Goal: Complete application form: Complete application form

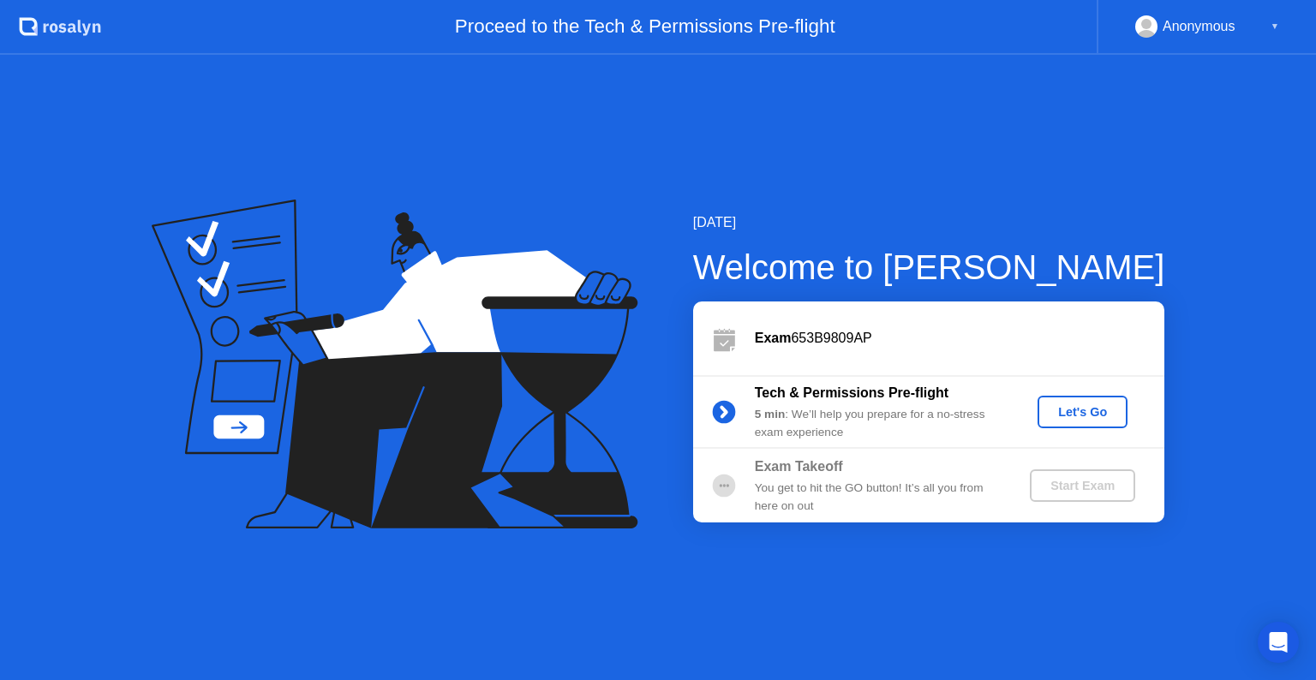
click at [1094, 407] on div "Let's Go" at bounding box center [1082, 412] width 76 height 14
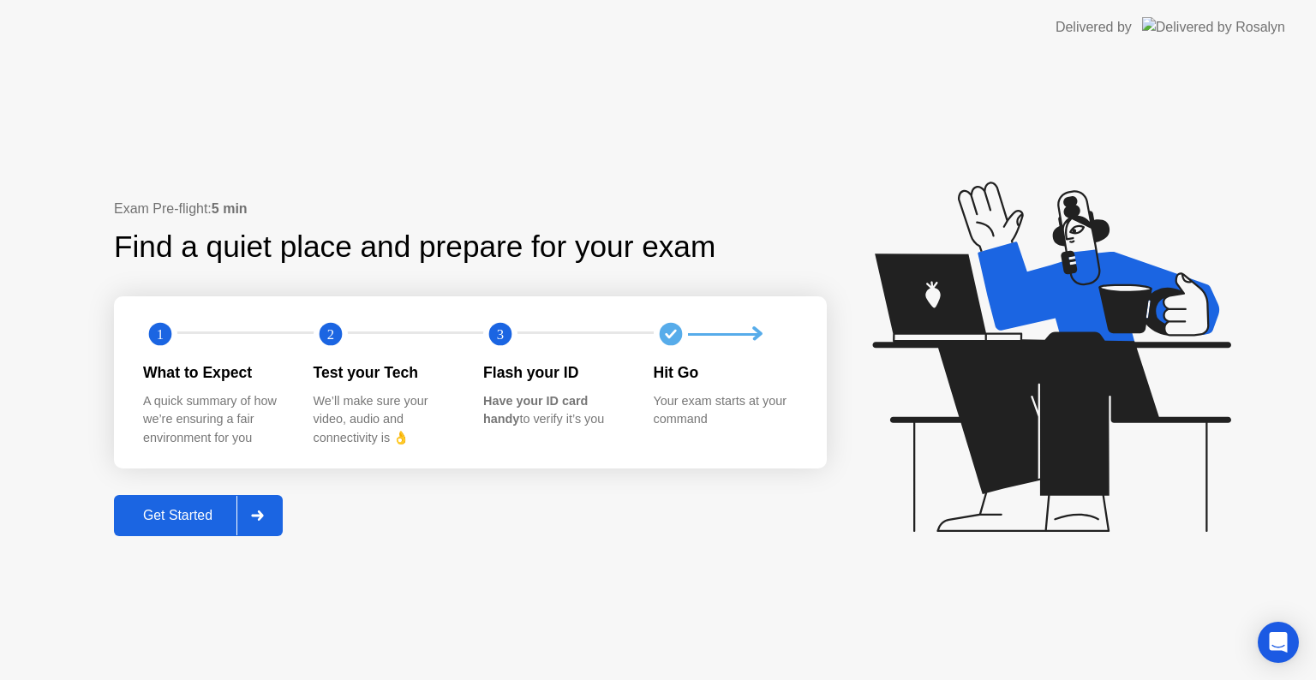
click at [176, 523] on div "Get Started" at bounding box center [177, 515] width 117 height 15
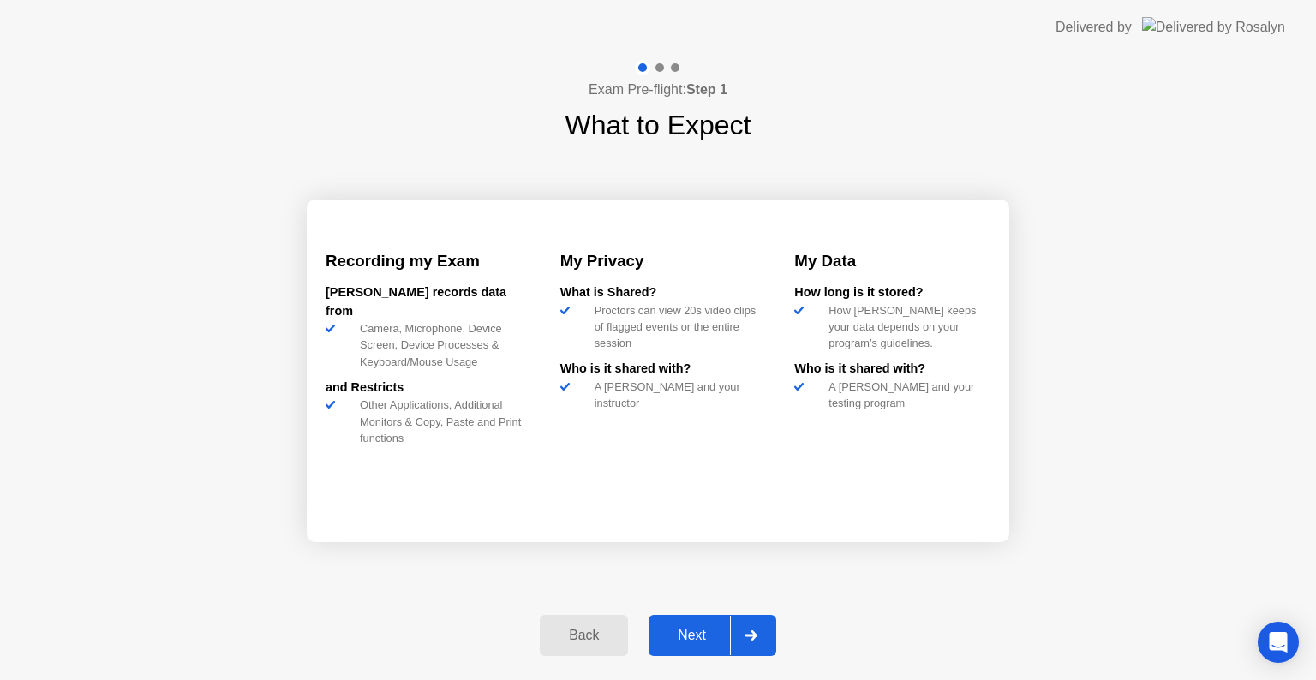
click at [710, 620] on button "Next" at bounding box center [713, 635] width 128 height 41
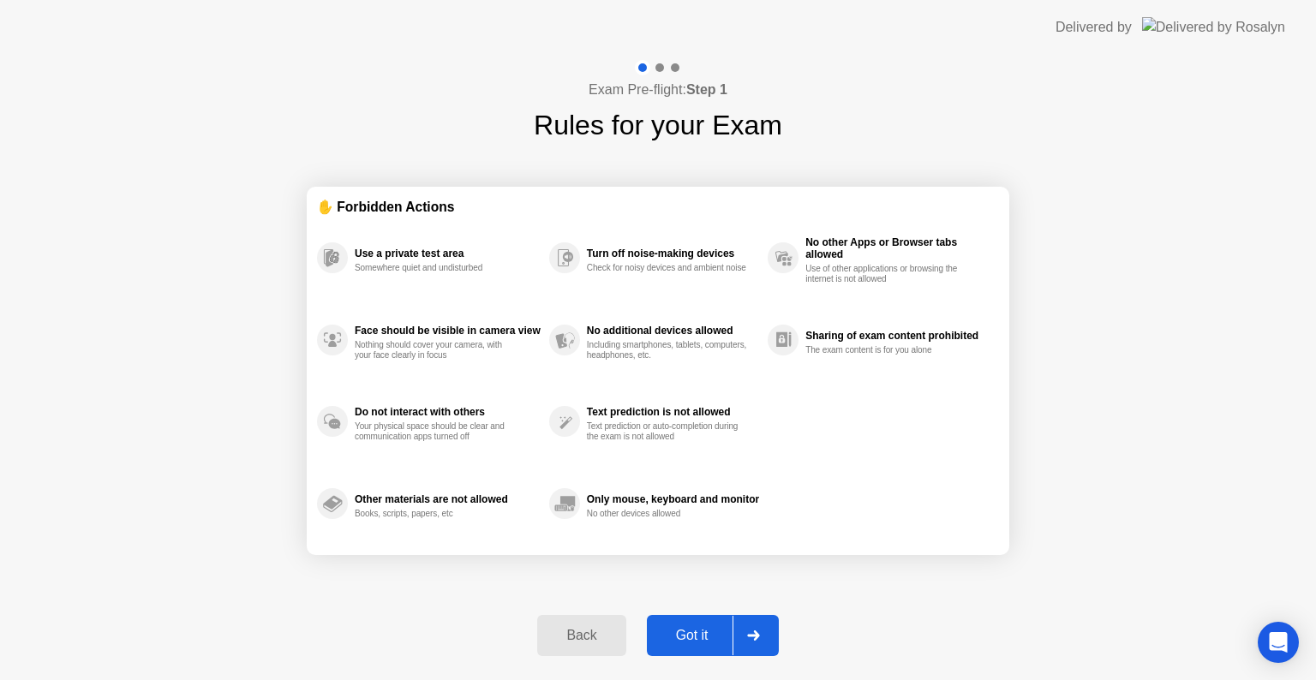
click at [703, 637] on div "Got it" at bounding box center [692, 635] width 81 height 15
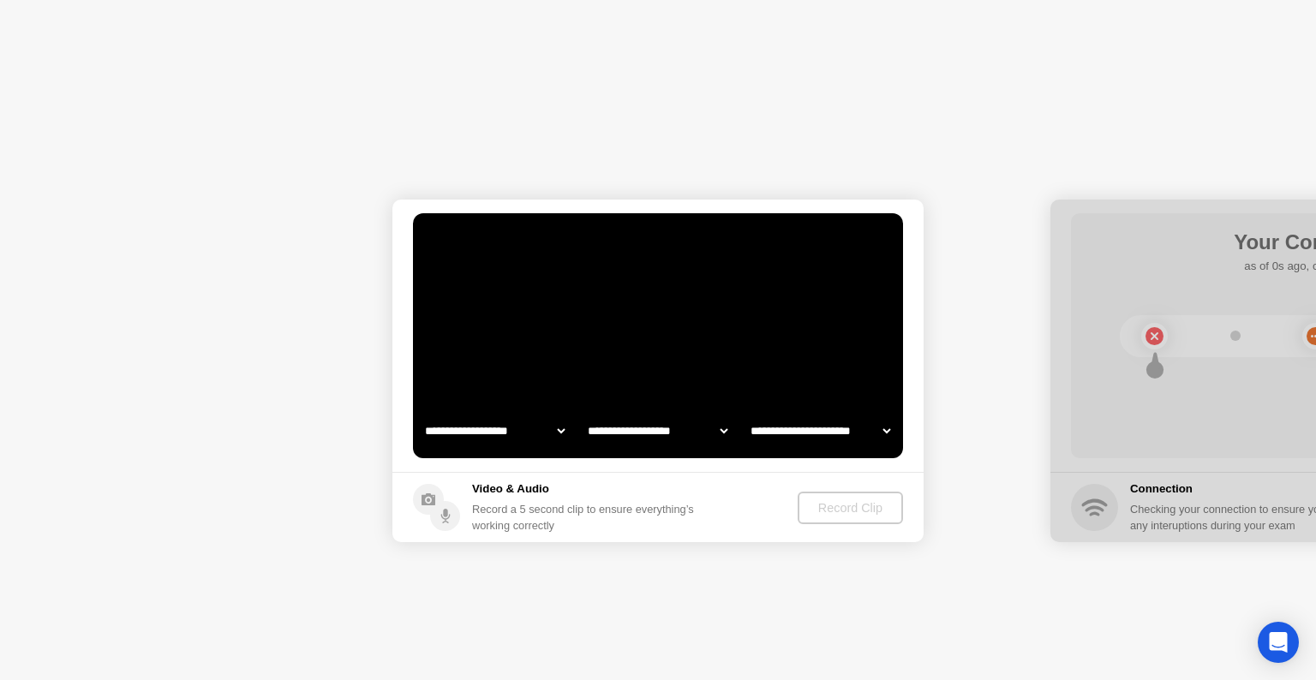
select select "**********"
select select "*******"
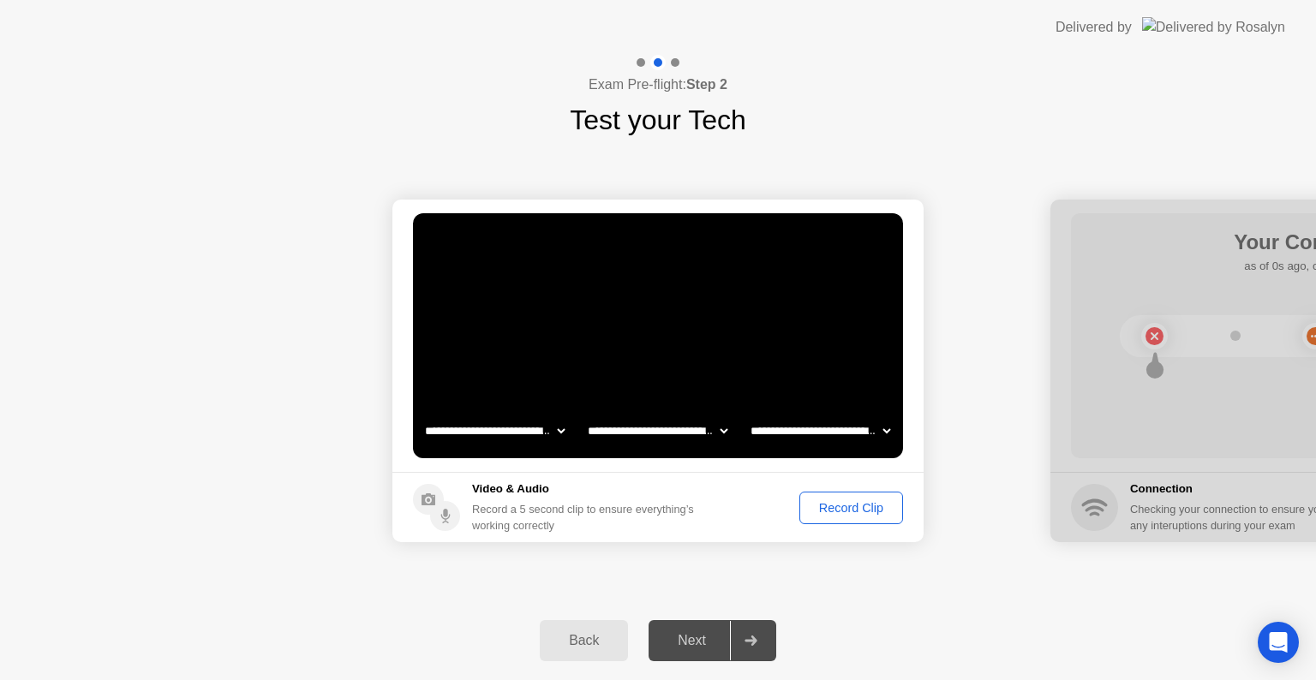
click at [827, 507] on div "Record Clip" at bounding box center [851, 508] width 92 height 14
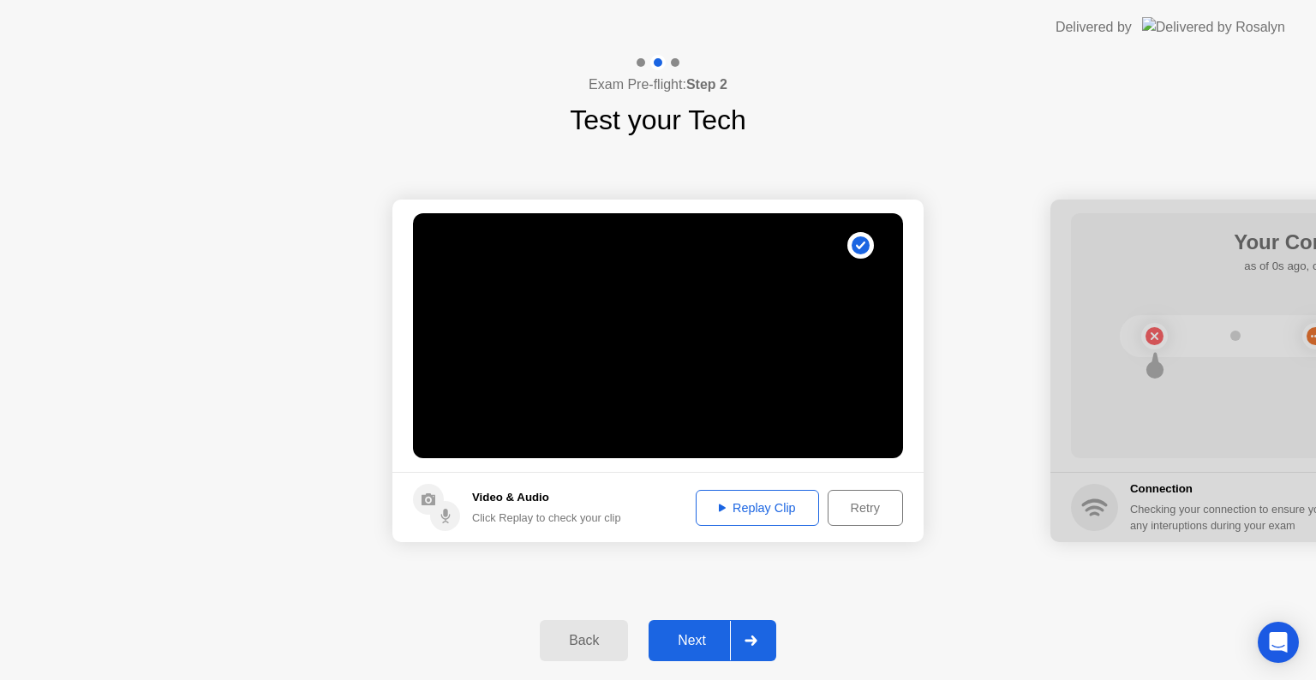
click at [687, 655] on button "Next" at bounding box center [713, 640] width 128 height 41
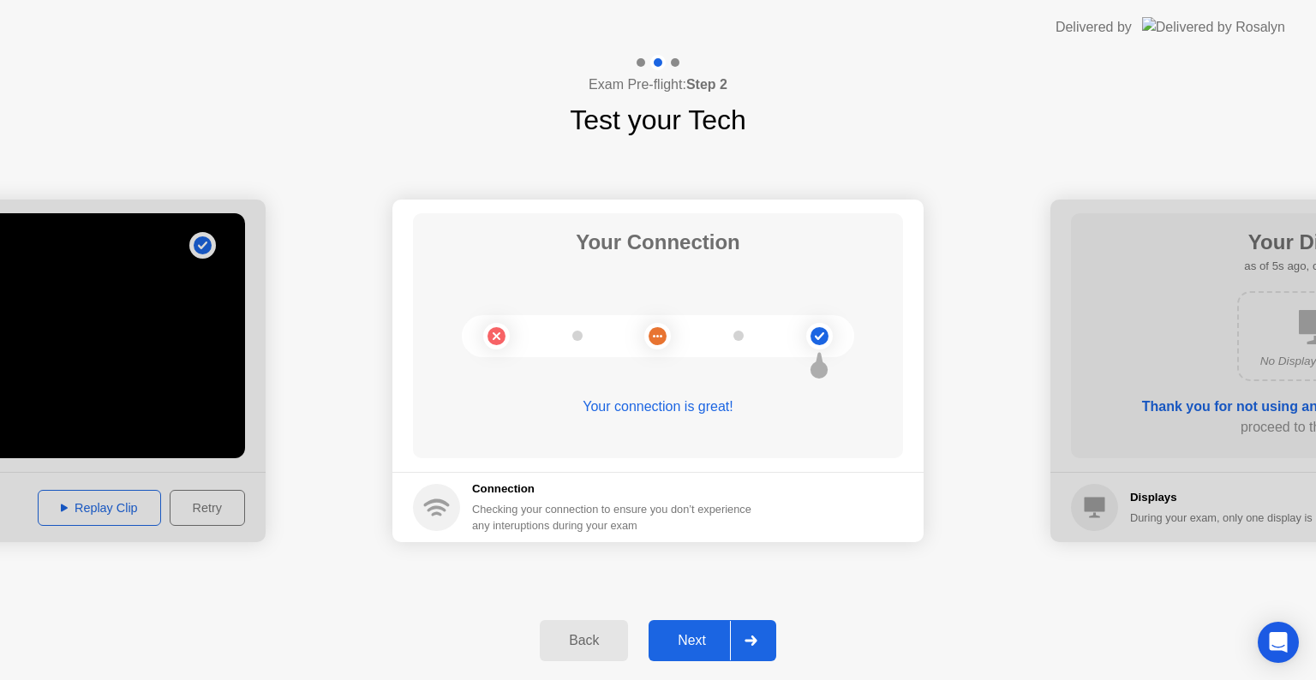
click at [682, 649] on div "Next" at bounding box center [692, 640] width 76 height 15
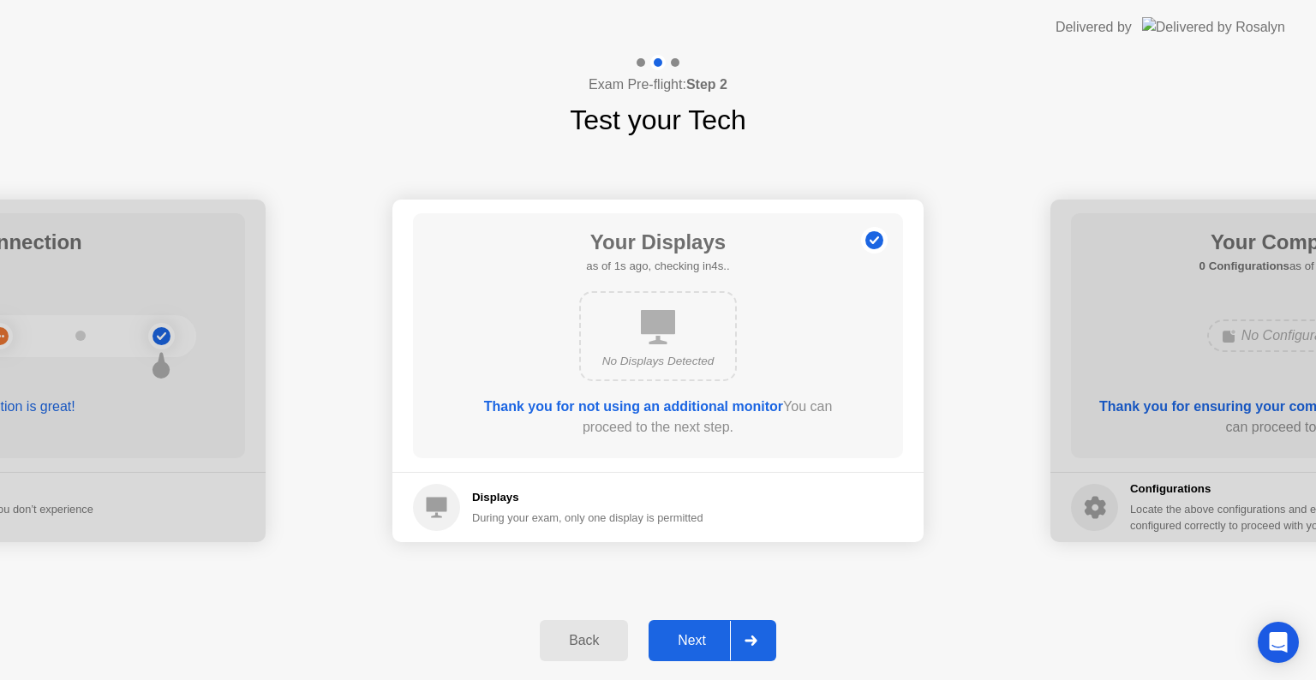
click at [682, 649] on div "Next" at bounding box center [692, 640] width 76 height 15
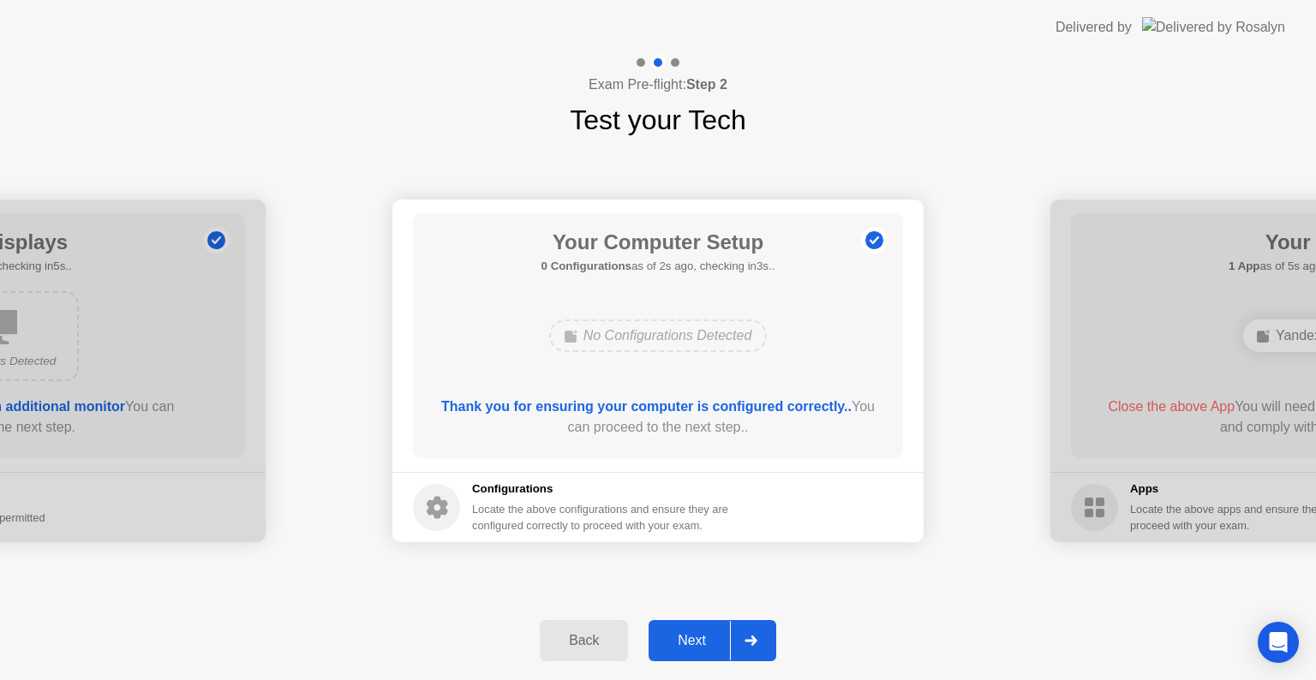
click at [682, 649] on div "Next" at bounding box center [692, 640] width 76 height 15
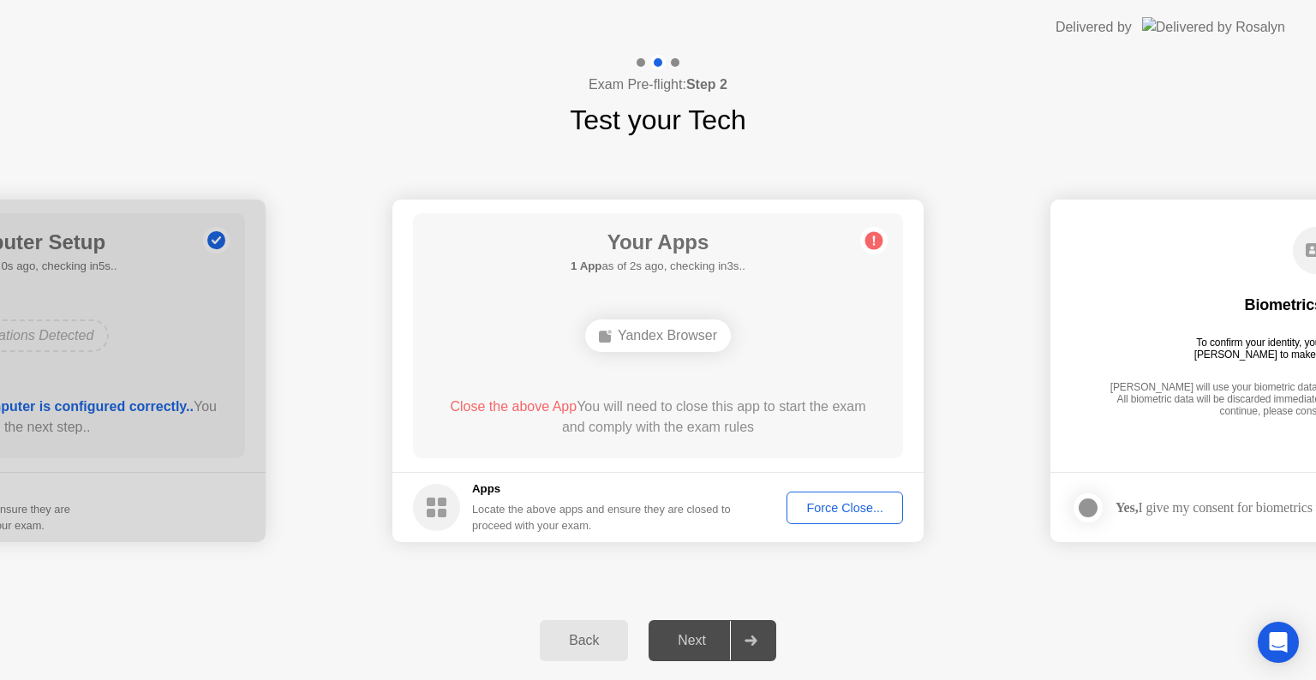
click at [682, 649] on div "Next" at bounding box center [692, 640] width 76 height 15
drag, startPoint x: 682, startPoint y: 321, endPoint x: 677, endPoint y: 339, distance: 18.7
click at [677, 338] on div "Yandex Browser" at bounding box center [658, 336] width 146 height 33
click at [677, 339] on div "Yandex Browser" at bounding box center [658, 336] width 146 height 33
click at [760, 648] on div at bounding box center [750, 640] width 41 height 39
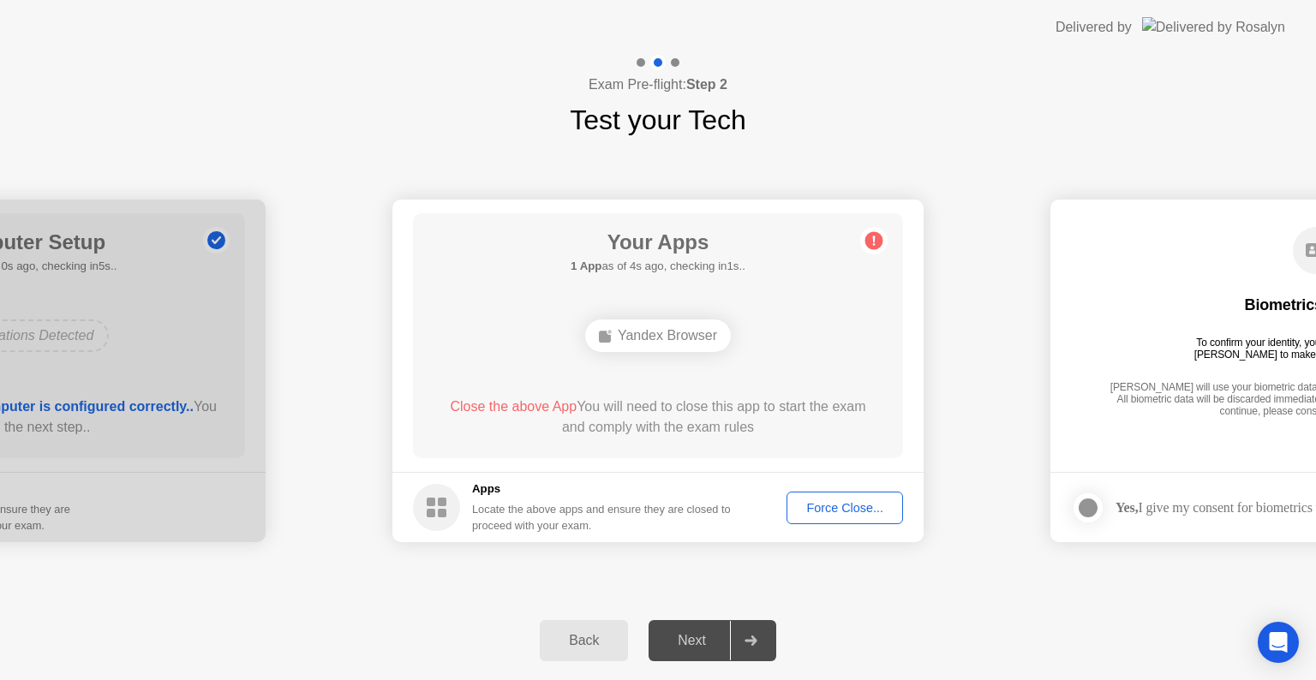
click at [667, 646] on div "Next" at bounding box center [692, 640] width 76 height 15
click at [1219, 369] on div "Biometrics Consent To confirm your identity, your testing program requires [PER…" at bounding box center [1316, 323] width 490 height 220
click at [840, 517] on button "Force Close..." at bounding box center [844, 508] width 117 height 33
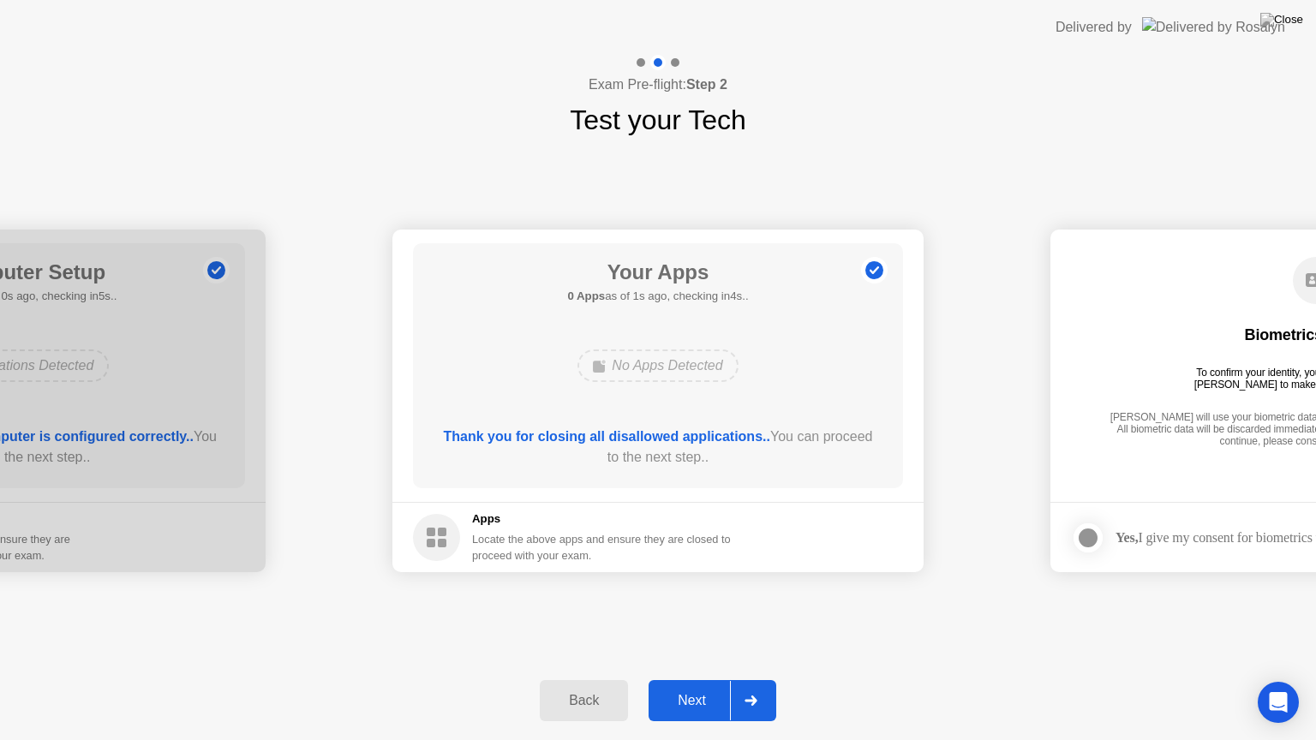
click at [696, 679] on div "Next" at bounding box center [692, 700] width 76 height 15
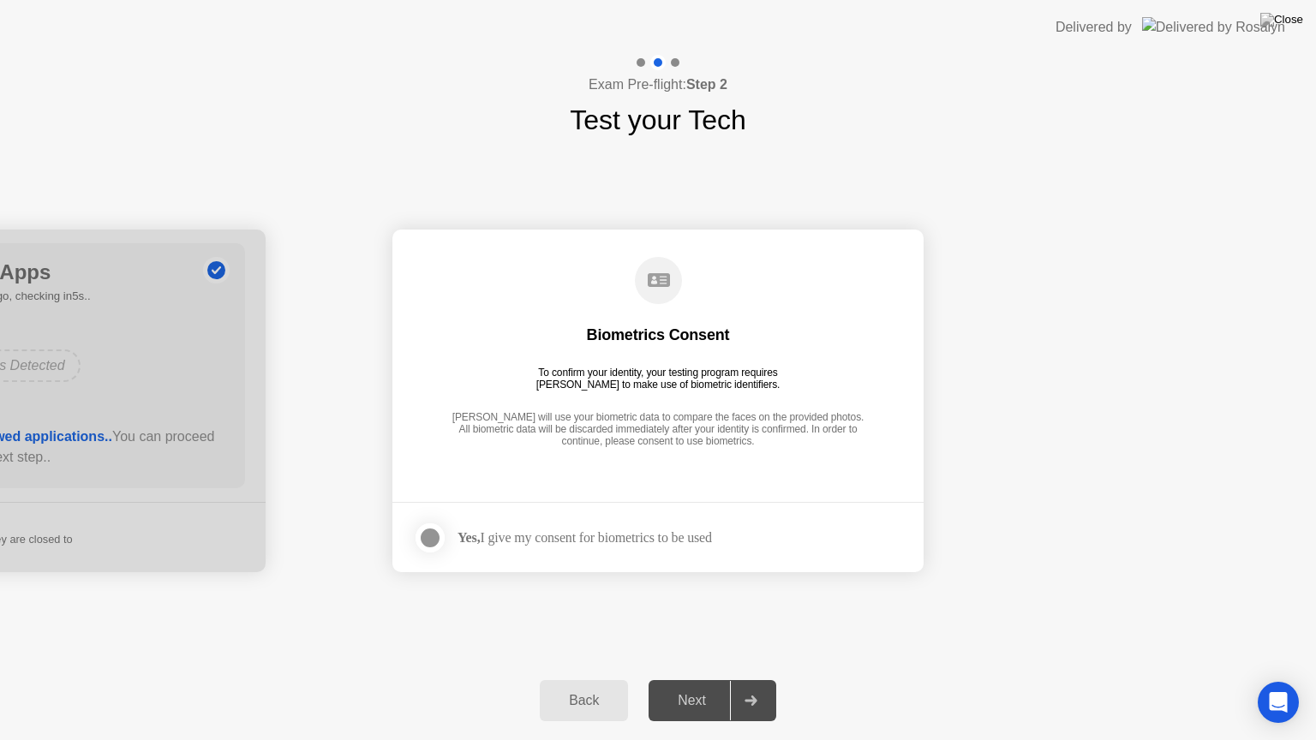
click at [449, 532] on label at bounding box center [435, 538] width 45 height 34
click at [688, 679] on div "Next" at bounding box center [692, 700] width 76 height 15
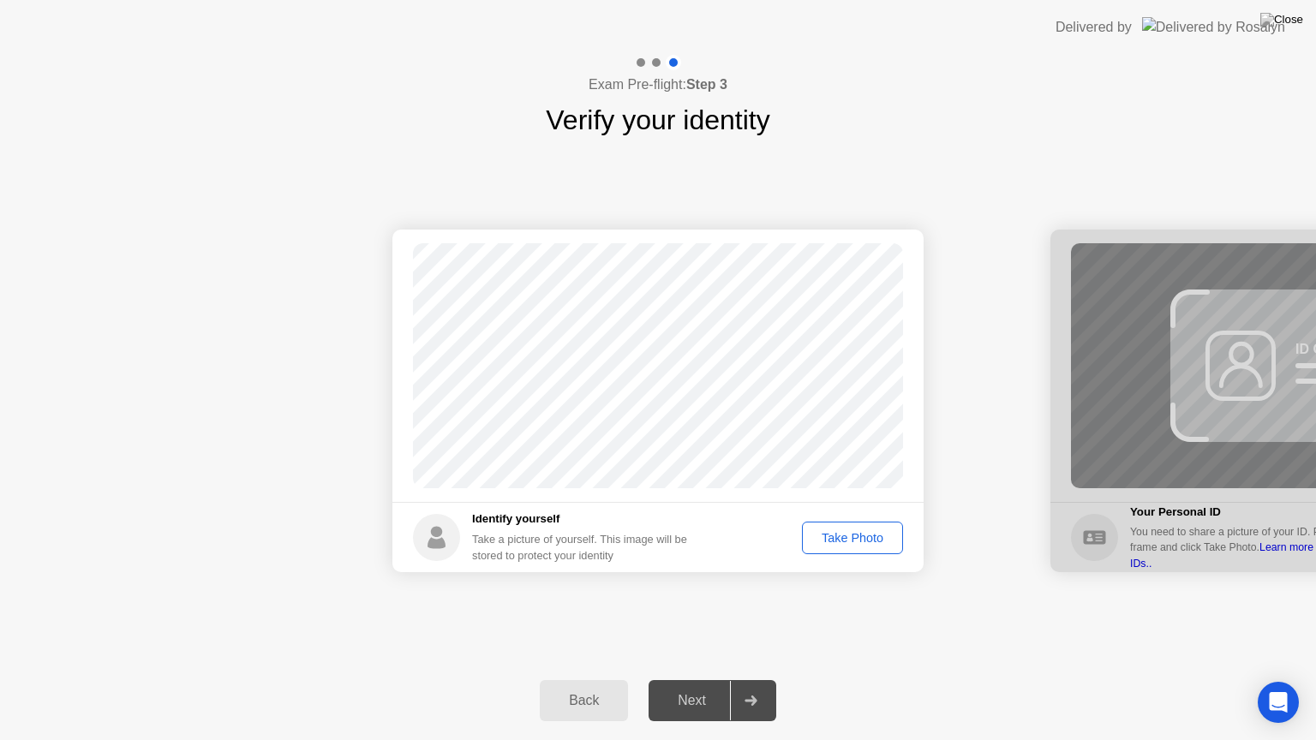
click at [875, 552] on button "Take Photo" at bounding box center [852, 538] width 101 height 33
click at [875, 552] on button "Retake" at bounding box center [863, 538] width 79 height 33
click at [835, 545] on div "Take Photo" at bounding box center [852, 538] width 89 height 14
click at [833, 541] on div "Retake" at bounding box center [863, 538] width 67 height 14
click at [836, 541] on div "Take Photo" at bounding box center [852, 538] width 89 height 14
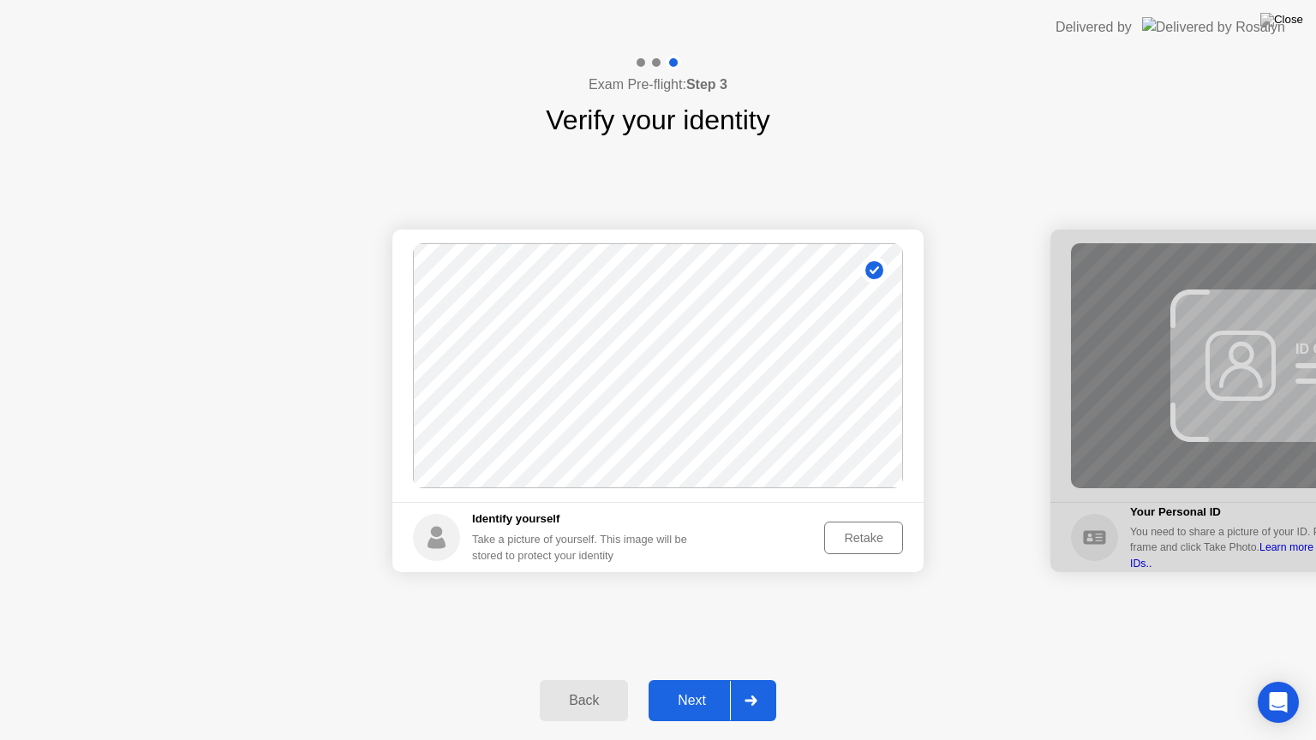
click at [846, 543] on div "Retake" at bounding box center [863, 538] width 67 height 14
click at [846, 538] on div "Take Photo" at bounding box center [852, 538] width 89 height 14
click at [846, 538] on div "Retake" at bounding box center [863, 538] width 67 height 14
click at [852, 539] on div "Take Photo" at bounding box center [852, 538] width 89 height 14
click at [840, 540] on div "Retake" at bounding box center [863, 538] width 67 height 14
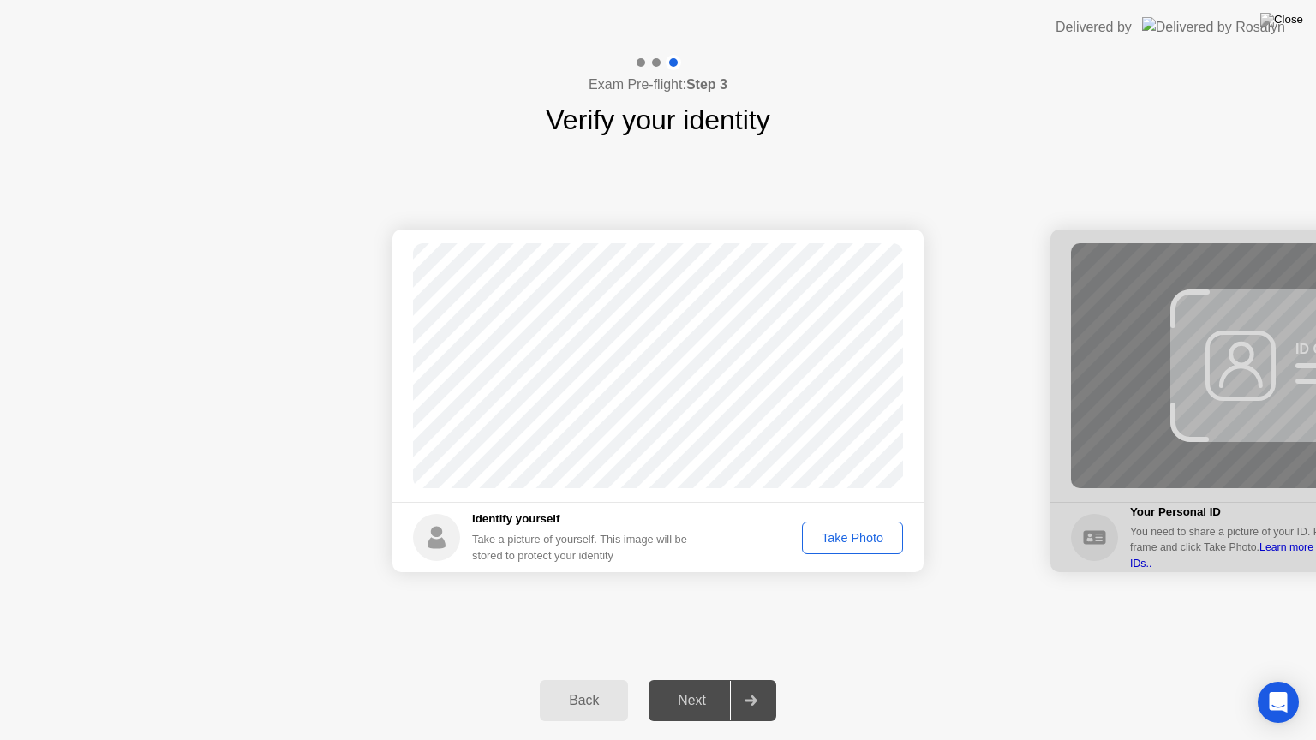
click at [878, 545] on div "Take Photo" at bounding box center [852, 538] width 89 height 14
click at [878, 545] on div "Retake" at bounding box center [863, 538] width 67 height 14
click at [878, 545] on div "Take Photo" at bounding box center [852, 538] width 89 height 14
click at [680, 679] on button "Next" at bounding box center [713, 700] width 128 height 41
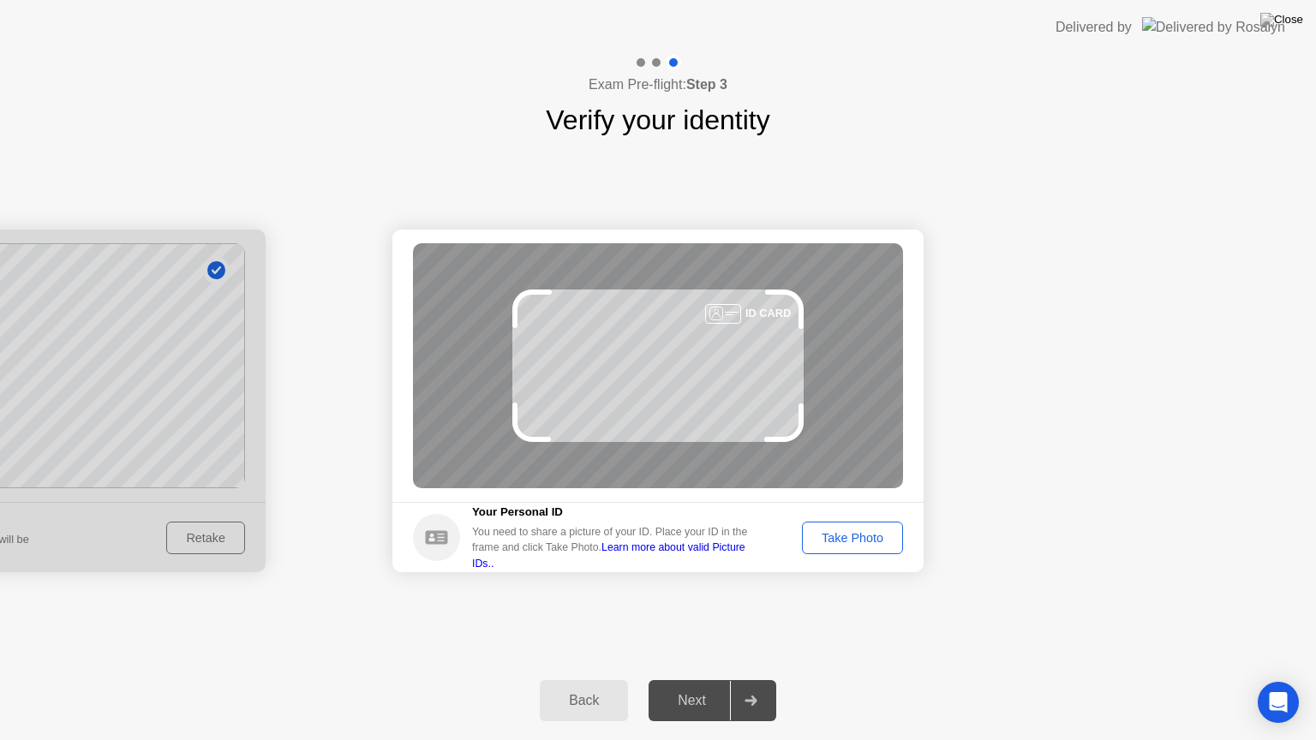
click at [853, 545] on div "Take Photo" at bounding box center [852, 538] width 89 height 14
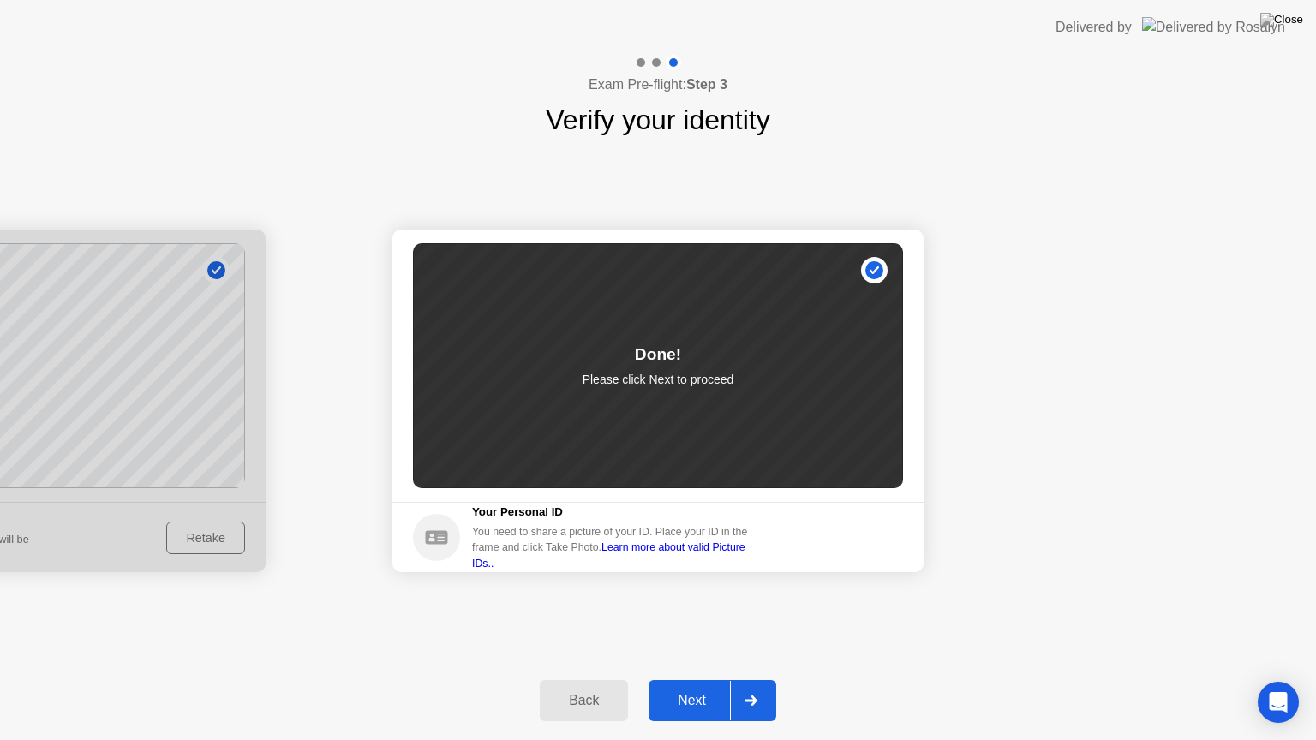
click at [682, 679] on div "Next" at bounding box center [692, 700] width 76 height 15
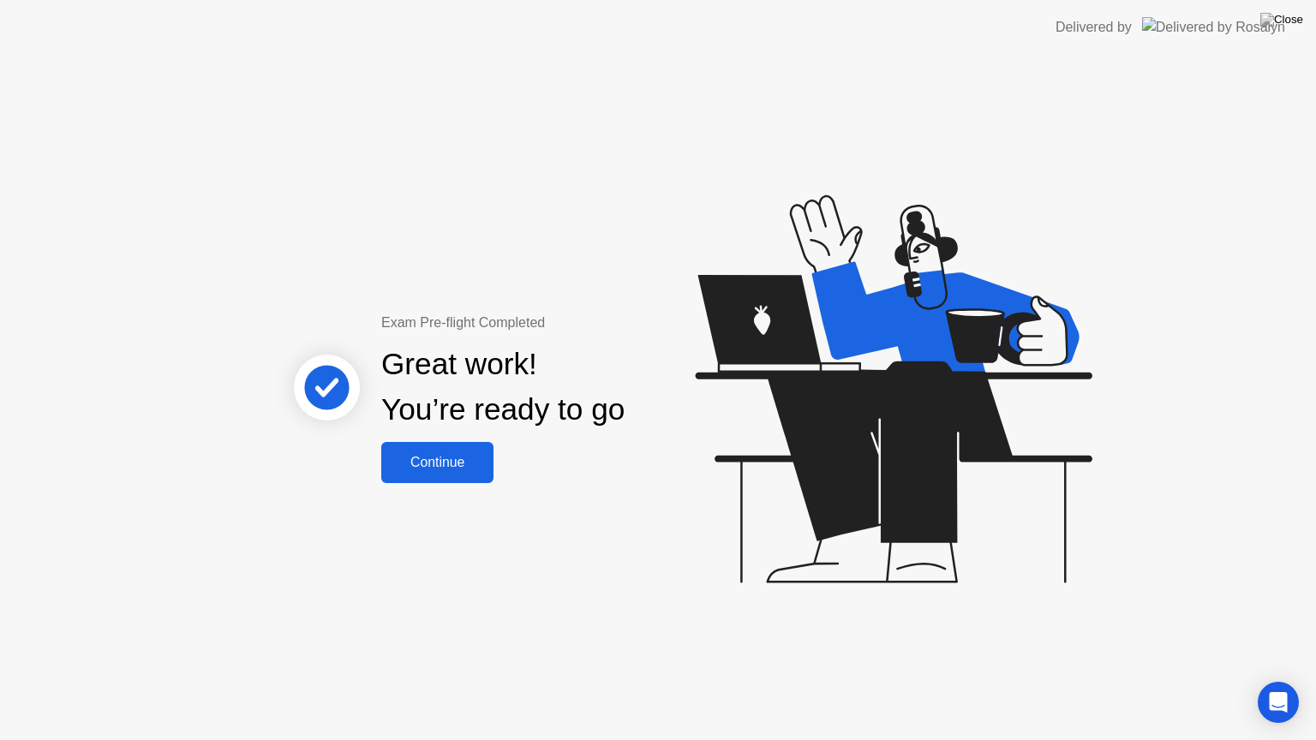
click at [459, 473] on button "Continue" at bounding box center [437, 462] width 112 height 41
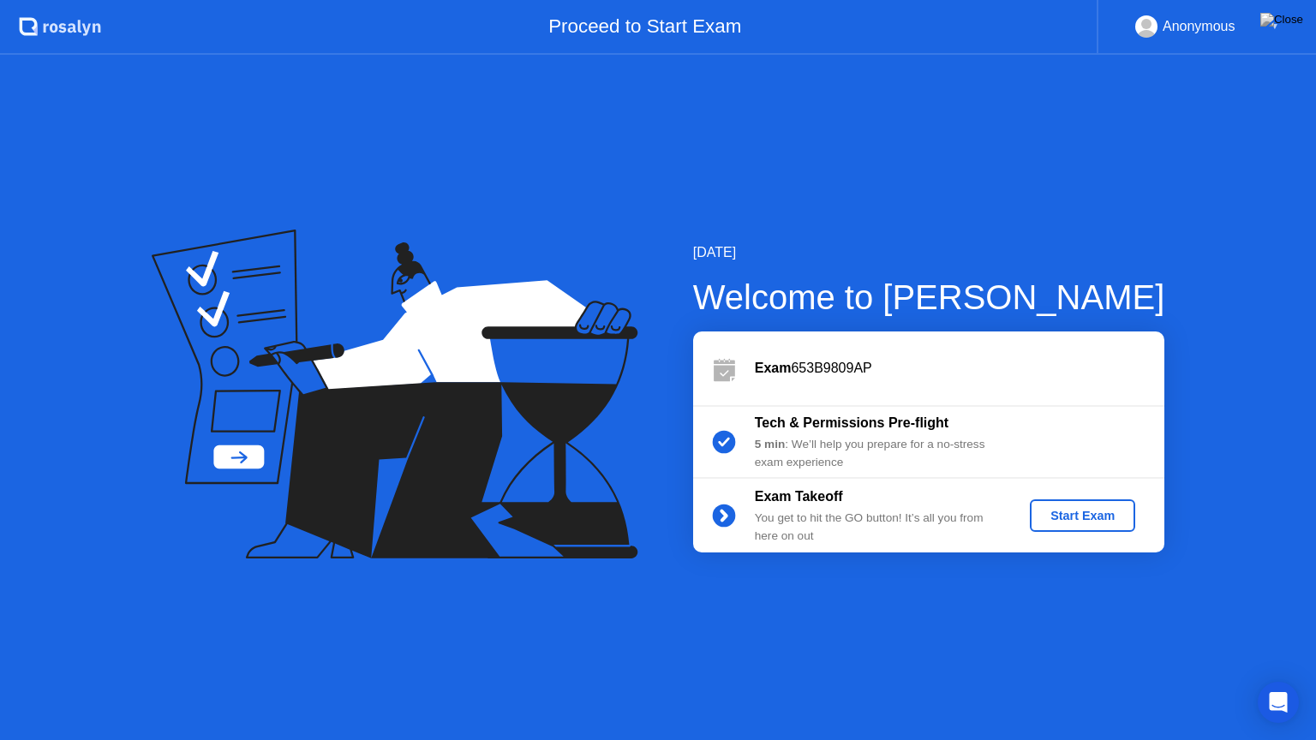
click at [1121, 524] on button "Start Exam" at bounding box center [1082, 515] width 105 height 33
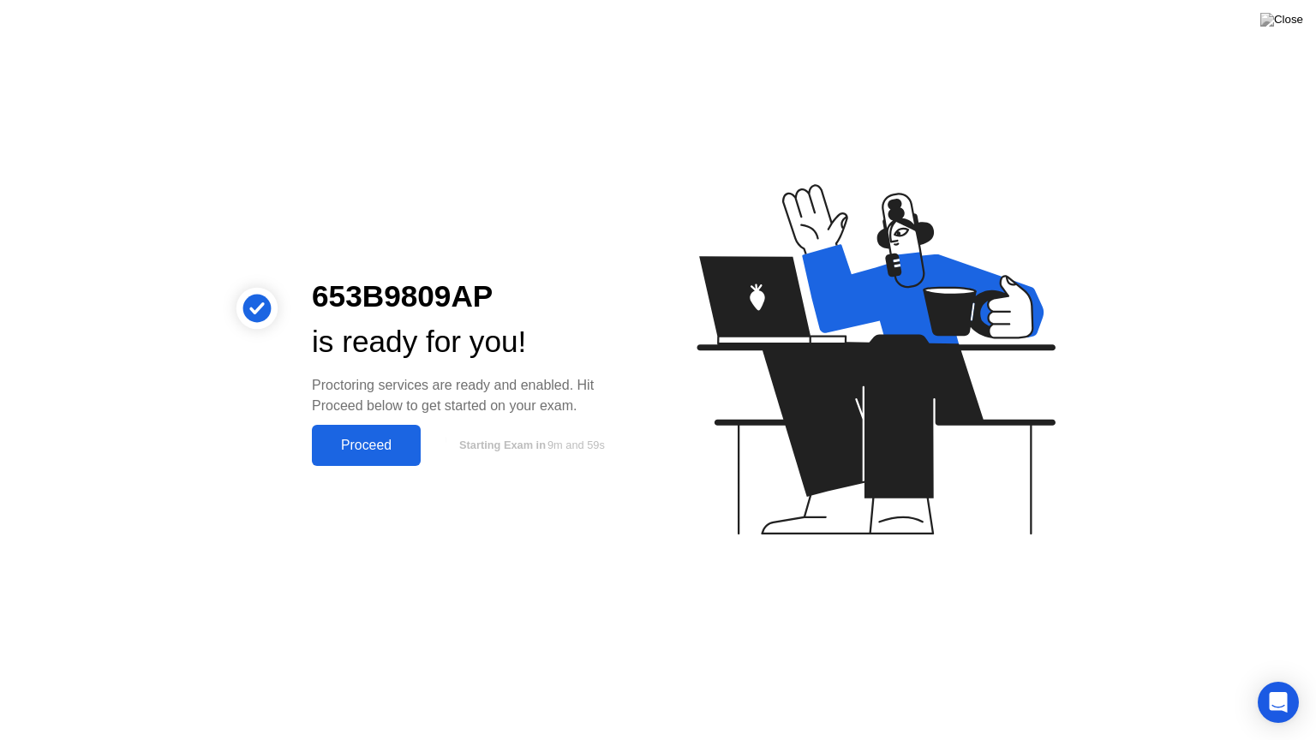
click at [384, 461] on button "Proceed" at bounding box center [366, 445] width 109 height 41
